Goal: Information Seeking & Learning: Compare options

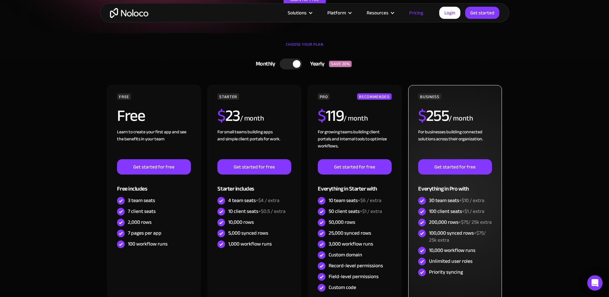
scroll to position [192, 0]
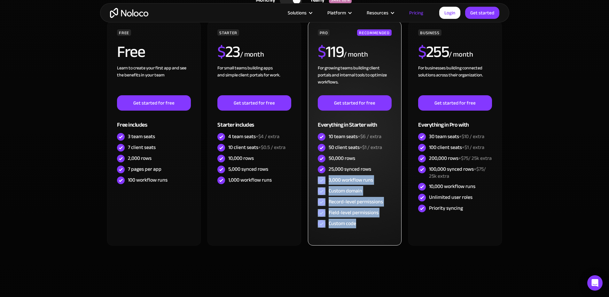
drag, startPoint x: 371, startPoint y: 169, endPoint x: 359, endPoint y: 239, distance: 71.3
click at [359, 239] on div "PRO RECOMMENDED $ 119 / month For growing teams building client portals and int…" at bounding box center [354, 133] width 93 height 224
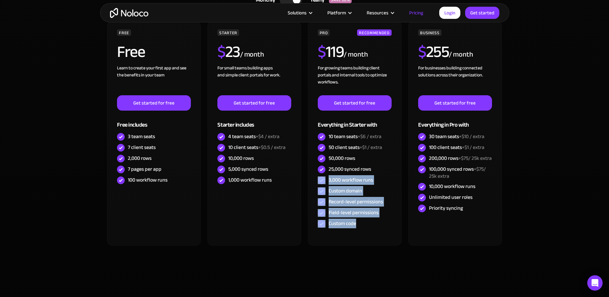
click at [403, 282] on div "CHOOSE YOUR PLAN Monthly Yearly SAVE 20% Monthly Yearly SAVE 20% FREE Free Lear…" at bounding box center [304, 127] width 409 height 316
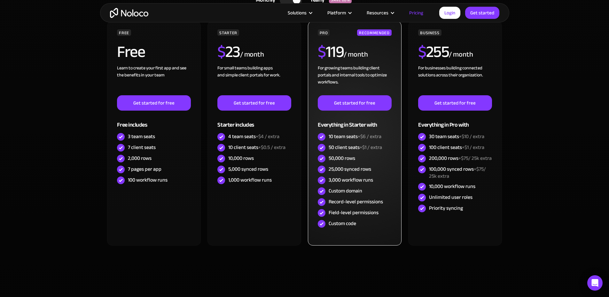
click at [331, 134] on div "10 team seats +$6 / extra" at bounding box center [355, 136] width 53 height 7
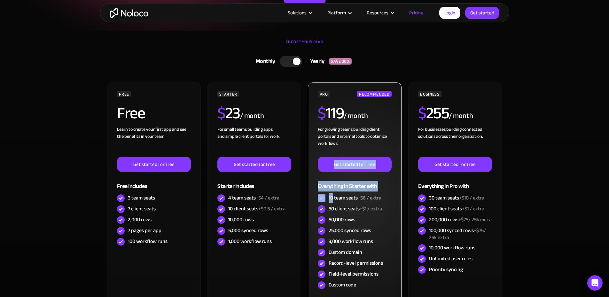
scroll to position [128, 0]
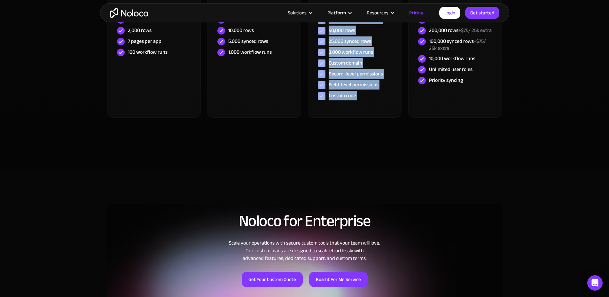
drag, startPoint x: 331, startPoint y: 134, endPoint x: 366, endPoint y: 165, distance: 47.5
click at [366, 165] on section "CHOOSE YOUR PLAN Monthly Yearly SAVE 20% Monthly Yearly SAVE 20% FREE Free Lear…" at bounding box center [304, 5] width 609 height 329
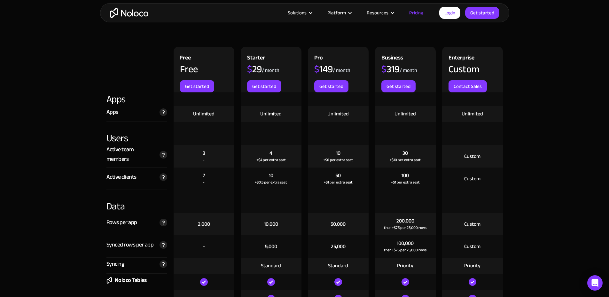
scroll to position [703, 0]
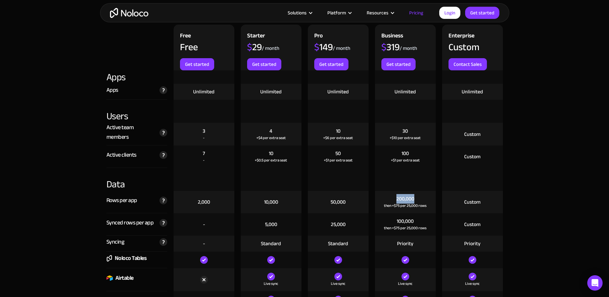
drag, startPoint x: 415, startPoint y: 200, endPoint x: 394, endPoint y: 193, distance: 22.5
click at [394, 193] on div "200,000 then +$75 per 25,000 rows" at bounding box center [405, 202] width 61 height 22
drag, startPoint x: 394, startPoint y: 193, endPoint x: 427, endPoint y: 210, distance: 37.0
click at [427, 210] on div "200,000 then +$75 per 25,000 rows" at bounding box center [405, 202] width 61 height 22
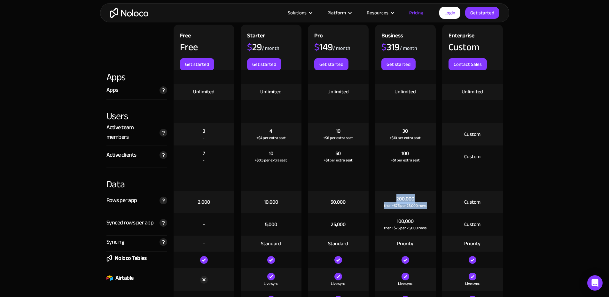
click at [431, 209] on div "200,000 then +$75 per 25,000 rows" at bounding box center [405, 202] width 61 height 22
drag, startPoint x: 431, startPoint y: 209, endPoint x: 398, endPoint y: 198, distance: 34.2
click at [398, 198] on div "200,000 then +$75 per 25,000 rows" at bounding box center [405, 202] width 61 height 22
click at [398, 198] on div "200,000" at bounding box center [405, 198] width 18 height 7
drag, startPoint x: 398, startPoint y: 198, endPoint x: 422, endPoint y: 208, distance: 25.5
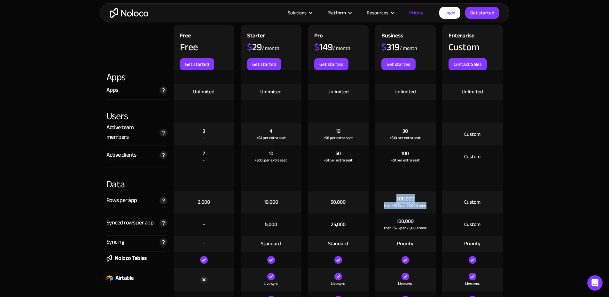
click at [422, 208] on div "200,000 then +$75 per 25,000 rows" at bounding box center [405, 202] width 61 height 22
click at [422, 208] on div "then +$75 per 25,000 rows" at bounding box center [405, 205] width 43 height 6
drag, startPoint x: 422, startPoint y: 208, endPoint x: 398, endPoint y: 198, distance: 25.6
click at [398, 198] on div "200,000 then +$75 per 25,000 rows" at bounding box center [405, 202] width 61 height 22
click at [398, 198] on div "200,000" at bounding box center [405, 198] width 18 height 7
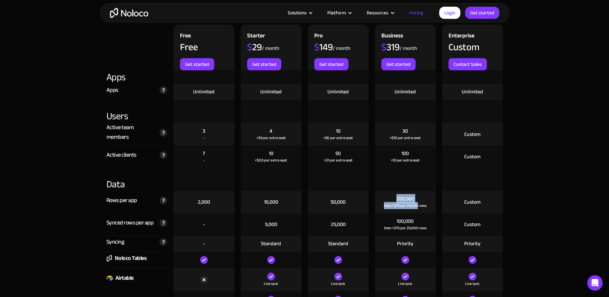
drag, startPoint x: 398, startPoint y: 198, endPoint x: 425, endPoint y: 210, distance: 29.9
click at [425, 210] on div "200,000 then +$75 per 25,000 rows" at bounding box center [405, 202] width 61 height 22
drag, startPoint x: 425, startPoint y: 210, endPoint x: 404, endPoint y: 194, distance: 26.7
click at [404, 194] on div "200,000 then +$75 per 25,000 rows" at bounding box center [405, 202] width 61 height 22
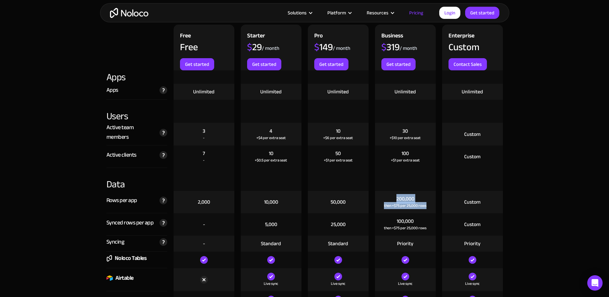
click at [404, 195] on div "200,000" at bounding box center [405, 198] width 18 height 7
click at [390, 191] on div "200,000 then +$75 per 25,000 rows" at bounding box center [405, 202] width 61 height 22
drag, startPoint x: 390, startPoint y: 191, endPoint x: 427, endPoint y: 207, distance: 40.0
click at [426, 207] on div "200,000 then +$75 per 25,000 rows" at bounding box center [405, 202] width 61 height 22
click at [427, 207] on div "200,000 then +$75 per 25,000 rows" at bounding box center [405, 202] width 61 height 22
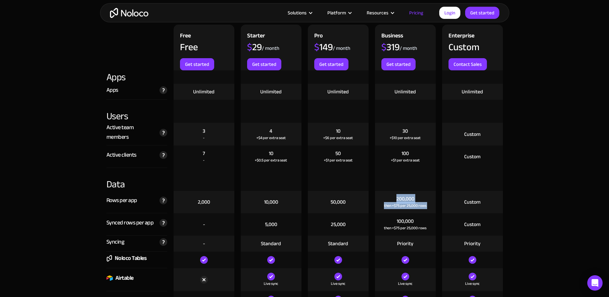
drag, startPoint x: 427, startPoint y: 207, endPoint x: 402, endPoint y: 194, distance: 28.3
click at [402, 194] on div "200,000 then +$75 per 25,000 rows" at bounding box center [405, 202] width 61 height 22
click at [400, 193] on div "200,000 then +$75 per 25,000 rows" at bounding box center [405, 202] width 61 height 22
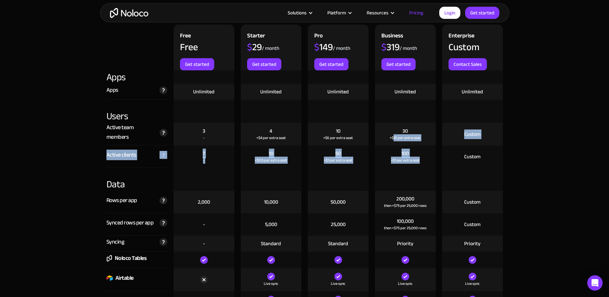
drag, startPoint x: 393, startPoint y: 128, endPoint x: 427, endPoint y: 158, distance: 45.5
click at [427, 158] on div "100 +$1 per extra seat" at bounding box center [405, 156] width 61 height 22
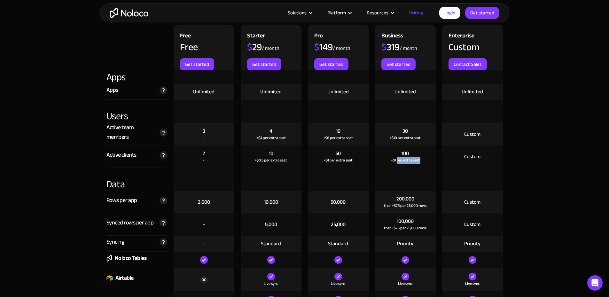
drag, startPoint x: 427, startPoint y: 158, endPoint x: 398, endPoint y: 154, distance: 29.1
click at [398, 154] on div "100 +$1 per extra seat" at bounding box center [405, 156] width 61 height 22
drag, startPoint x: 398, startPoint y: 154, endPoint x: 406, endPoint y: 161, distance: 10.2
click at [406, 161] on div "100 +$1 per extra seat" at bounding box center [405, 156] width 61 height 22
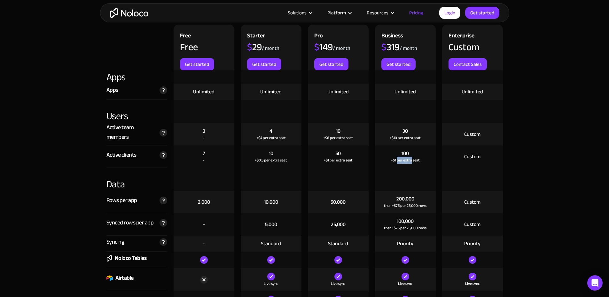
click at [406, 161] on div "+$1 per extra seat" at bounding box center [405, 160] width 29 height 6
click at [416, 170] on div at bounding box center [405, 179] width 61 height 23
drag, startPoint x: 410, startPoint y: 164, endPoint x: 395, endPoint y: 149, distance: 21.2
click at [395, 149] on div "100 +$1 per extra seat" at bounding box center [405, 156] width 61 height 22
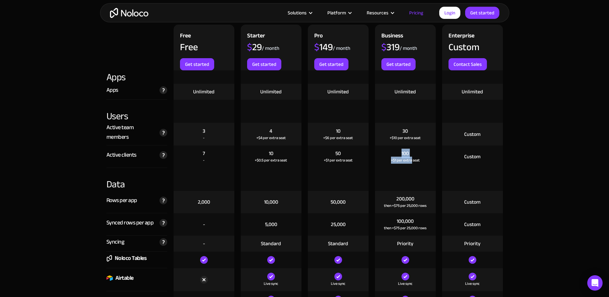
drag, startPoint x: 395, startPoint y: 149, endPoint x: 410, endPoint y: 166, distance: 22.0
click at [410, 166] on div "100 +$1 per extra seat" at bounding box center [405, 156] width 61 height 22
drag, startPoint x: 410, startPoint y: 166, endPoint x: 398, endPoint y: 153, distance: 16.7
click at [398, 153] on div "100 +$1 per extra seat" at bounding box center [405, 156] width 61 height 22
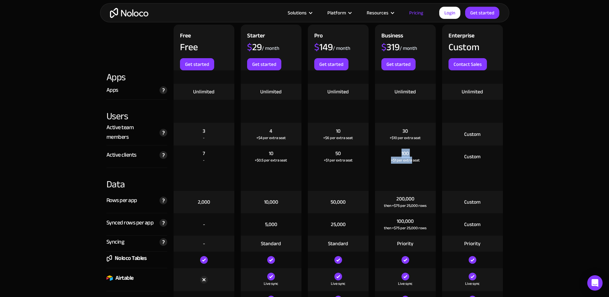
click at [398, 153] on div "100 +$1 per extra seat" at bounding box center [405, 156] width 61 height 22
drag, startPoint x: 398, startPoint y: 153, endPoint x: 414, endPoint y: 170, distance: 23.3
click at [414, 170] on div at bounding box center [405, 179] width 61 height 23
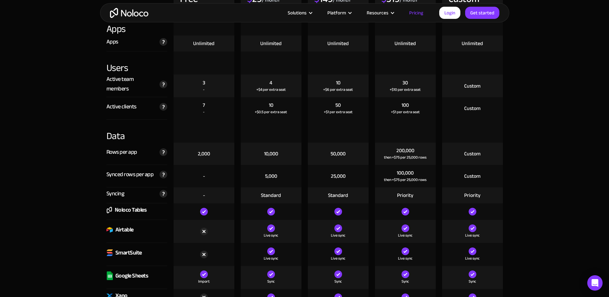
scroll to position [767, 0]
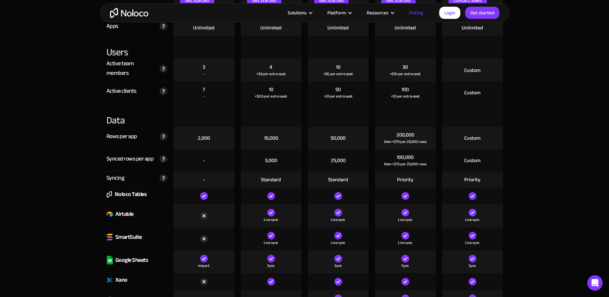
click at [391, 133] on div "200,000 then +$75 per 25,000 rows" at bounding box center [405, 138] width 61 height 22
drag, startPoint x: 391, startPoint y: 133, endPoint x: 416, endPoint y: 144, distance: 27.6
click at [415, 145] on div "200,000 then +$75 per 25,000 rows" at bounding box center [405, 138] width 61 height 22
click at [416, 144] on div "then +$75 per 25,000 rows" at bounding box center [405, 141] width 43 height 6
click at [401, 154] on div "100,000" at bounding box center [405, 157] width 17 height 7
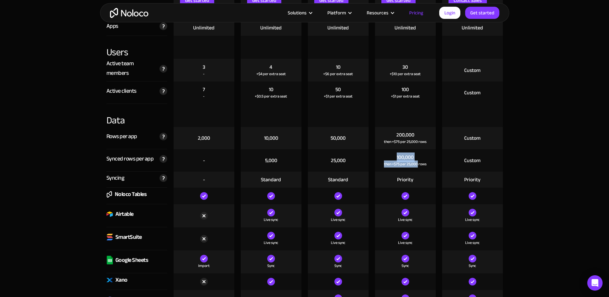
click at [414, 166] on div "100,000 then +$75 per 25,000 rows" at bounding box center [405, 160] width 61 height 22
click at [414, 166] on div "then +$75 per 25,000 rows" at bounding box center [405, 164] width 43 height 6
click at [402, 177] on div "Priority" at bounding box center [405, 179] width 16 height 7
drag, startPoint x: 402, startPoint y: 177, endPoint x: 405, endPoint y: 182, distance: 5.7
click at [402, 179] on div "Priority" at bounding box center [405, 179] width 16 height 7
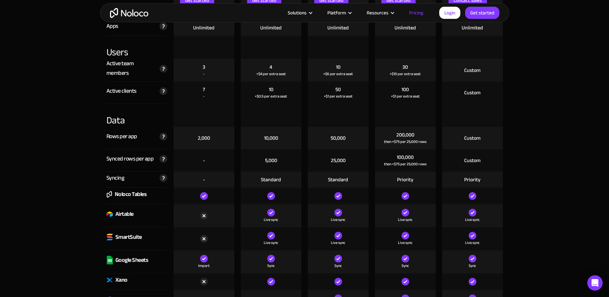
click at [417, 214] on div "Live sync" at bounding box center [405, 215] width 61 height 23
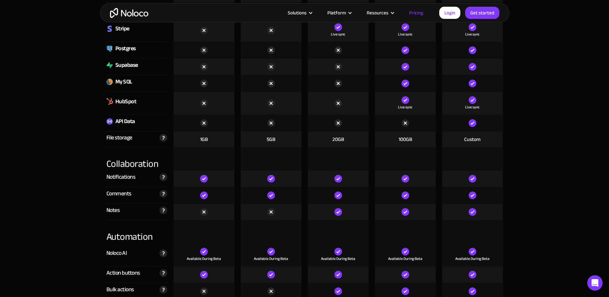
scroll to position [1023, 0]
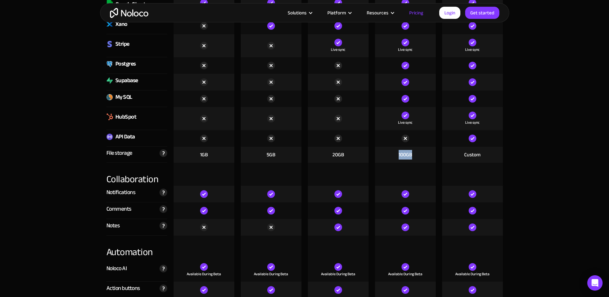
drag, startPoint x: 397, startPoint y: 146, endPoint x: 387, endPoint y: 149, distance: 10.0
click at [387, 149] on div "100GB" at bounding box center [405, 155] width 61 height 16
drag, startPoint x: 394, startPoint y: 155, endPoint x: 411, endPoint y: 158, distance: 17.8
click at [410, 158] on div "100GB" at bounding box center [405, 155] width 61 height 16
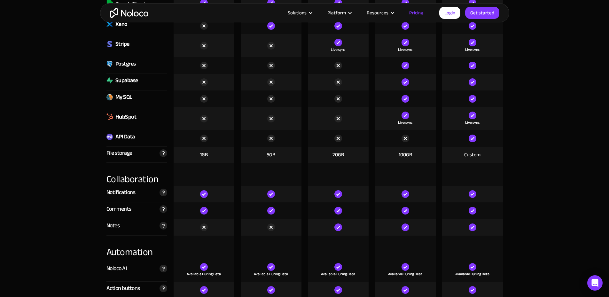
click at [411, 158] on div "100GB" at bounding box center [405, 154] width 13 height 7
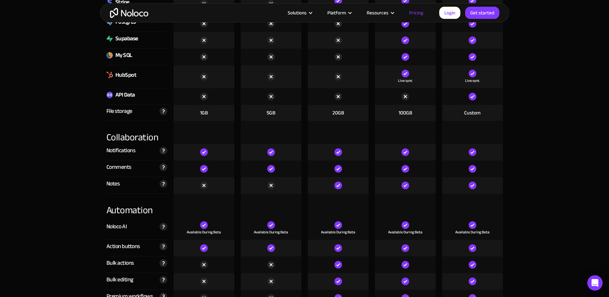
scroll to position [1087, 0]
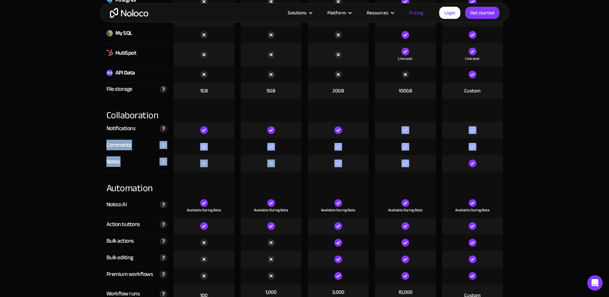
drag, startPoint x: 419, startPoint y: 167, endPoint x: 386, endPoint y: 127, distance: 52.2
click at [386, 127] on div at bounding box center [405, 130] width 61 height 17
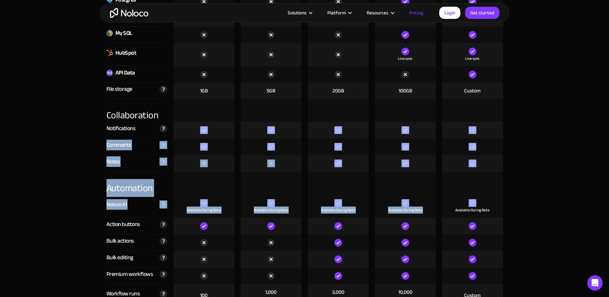
drag, startPoint x: 386, startPoint y: 127, endPoint x: 423, endPoint y: 217, distance: 97.5
click at [422, 217] on div "Available During Beta" at bounding box center [405, 206] width 61 height 23
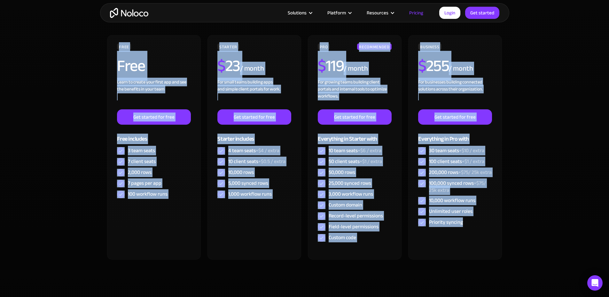
scroll to position [0, 0]
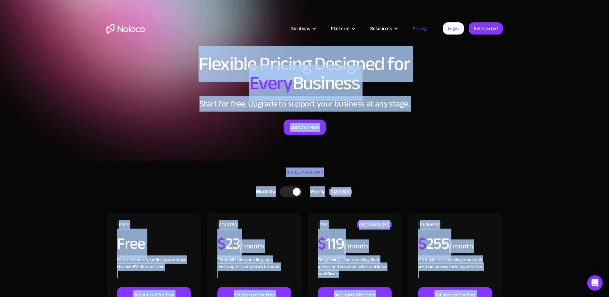
drag, startPoint x: 514, startPoint y: 152, endPoint x: 198, endPoint y: 63, distance: 328.9
click at [198, 63] on h1 "Flexible Pricing Designed for Every Business" at bounding box center [304, 73] width 396 height 38
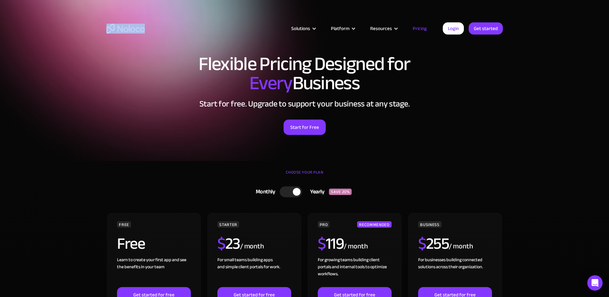
drag, startPoint x: 84, startPoint y: 26, endPoint x: 205, endPoint y: 54, distance: 123.4
click at [205, 54] on div "Solutions Use Cases Business Types Project Management Keep track of customers, …" at bounding box center [304, 30] width 609 height 60
click at [190, 48] on div "Solutions Use Cases Business Types Project Management Keep track of customers, …" at bounding box center [304, 35] width 409 height 38
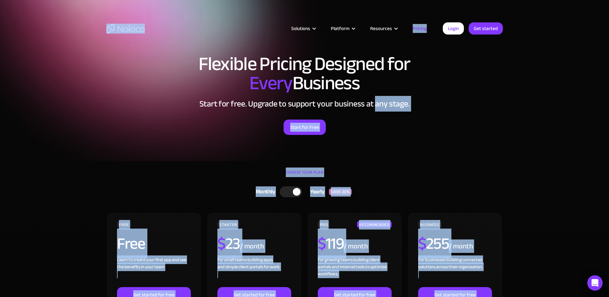
drag, startPoint x: 190, startPoint y: 48, endPoint x: 397, endPoint y: 102, distance: 214.0
click at [420, 106] on h2 "Start for free. Upgrade to support your business at any stage." at bounding box center [304, 104] width 396 height 10
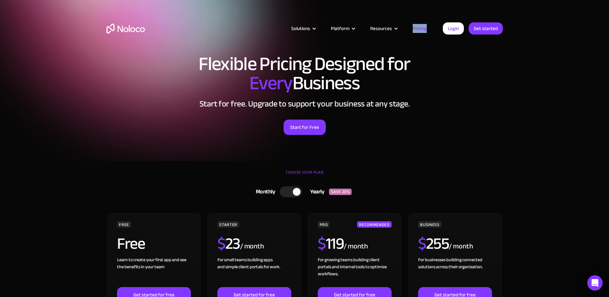
drag, startPoint x: 380, startPoint y: 95, endPoint x: 183, endPoint y: 52, distance: 202.3
click at [183, 52] on div "Solutions Use Cases Business Types Project Management Keep track of customers, …" at bounding box center [304, 35] width 409 height 38
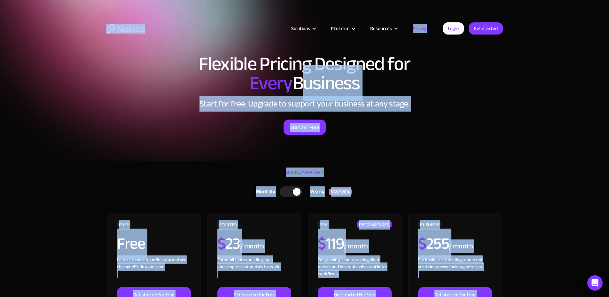
drag, startPoint x: 183, startPoint y: 52, endPoint x: 378, endPoint y: 99, distance: 201.0
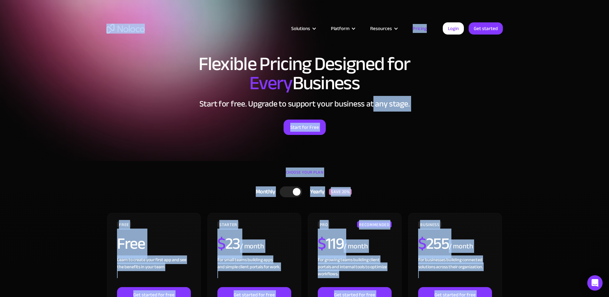
click at [381, 99] on h2 "Start for free. Upgrade to support your business at any stage." at bounding box center [304, 104] width 396 height 10
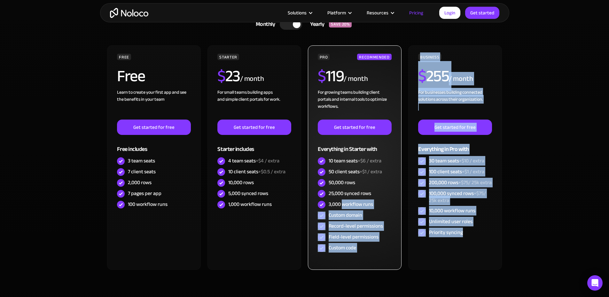
scroll to position [192, 0]
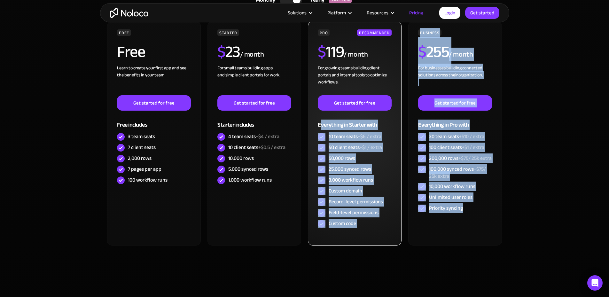
drag, startPoint x: 464, startPoint y: 160, endPoint x: 322, endPoint y: 124, distance: 146.7
click at [322, 124] on div "FREE Free Learn to create your first app and see the benefits in your team ‍ Ge…" at bounding box center [304, 136] width 396 height 230
click at [322, 124] on div "Everything in Starter with" at bounding box center [355, 121] width 74 height 21
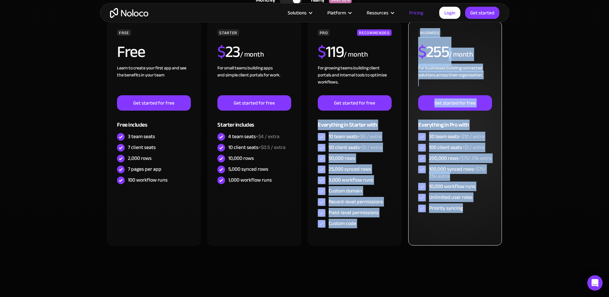
drag, startPoint x: 322, startPoint y: 124, endPoint x: 463, endPoint y: 218, distance: 169.2
click at [456, 216] on div "FREE Free Learn to create your first app and see the benefits in your team ‍ Ge…" at bounding box center [304, 136] width 396 height 230
click at [472, 214] on div "Priority syncing" at bounding box center [455, 208] width 74 height 11
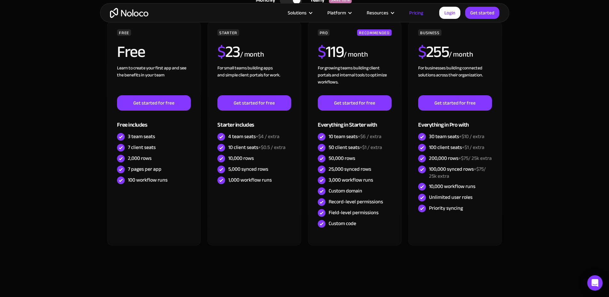
click at [554, 225] on section "CHOOSE YOUR PLAN Monthly Yearly SAVE 20% Monthly Yearly SAVE 20% FREE Free Lear…" at bounding box center [304, 133] width 609 height 329
